Goal: Check status: Check status

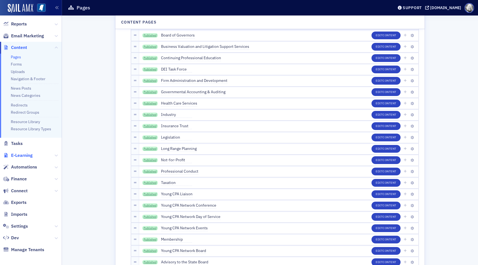
scroll to position [86, 0]
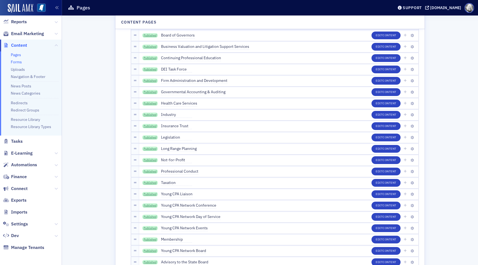
click at [19, 62] on link "Forms" at bounding box center [16, 61] width 11 height 5
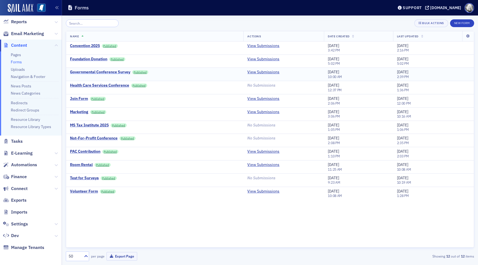
click at [109, 74] on div "Governmental Conference Survey" at bounding box center [100, 72] width 60 height 5
click at [109, 70] on div "Governmental Conference Survey" at bounding box center [100, 72] width 60 height 5
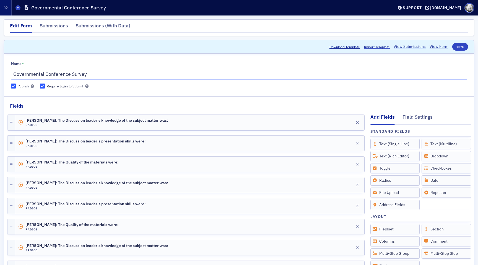
click at [402, 48] on link "View Submissions" at bounding box center [409, 47] width 32 height 6
